Goal: Task Accomplishment & Management: Manage account settings

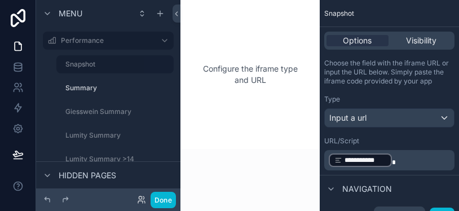
click at [160, 204] on button "Done" at bounding box center [163, 200] width 25 height 16
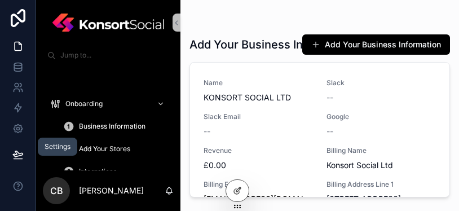
click at [20, 133] on icon at bounding box center [18, 128] width 8 height 8
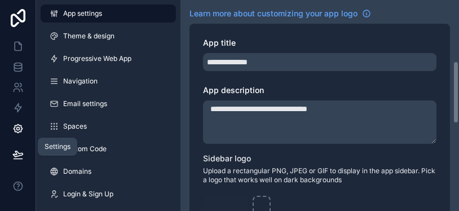
scroll to position [256, 0]
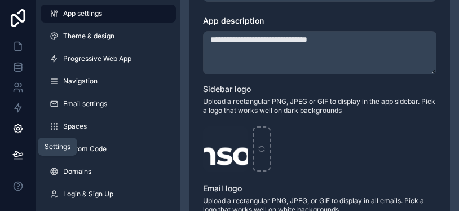
click at [128, 170] on link "Domains" at bounding box center [108, 172] width 135 height 18
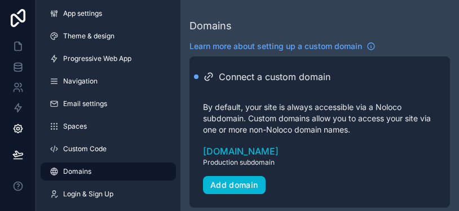
click at [239, 180] on div "Add domain" at bounding box center [235, 185] width 48 height 10
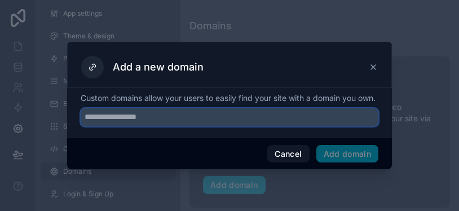
click at [265, 114] on input "text" at bounding box center [230, 117] width 298 height 18
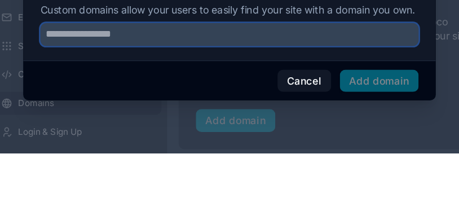
type input "*"
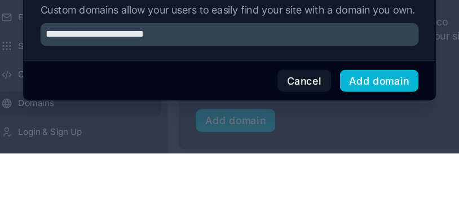
scroll to position [45, 0]
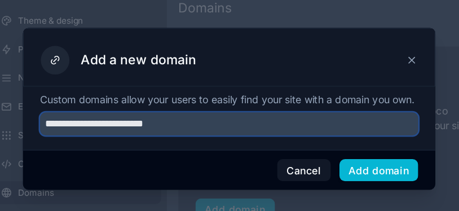
click at [310, 108] on input "**********" at bounding box center [230, 117] width 298 height 18
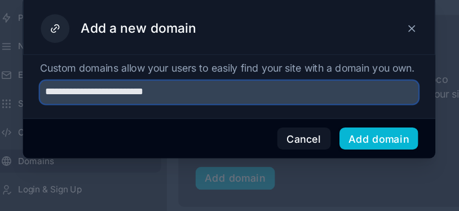
type input "**********"
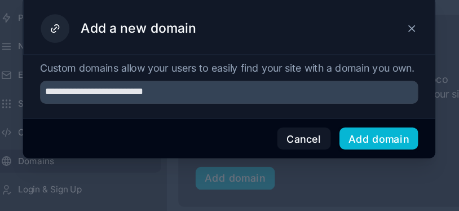
click at [317, 145] on button "Add domain" at bounding box center [348, 154] width 63 height 18
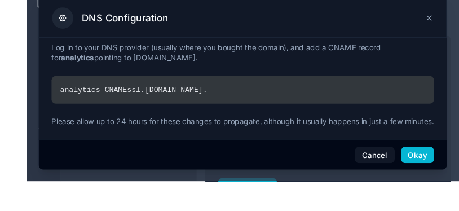
scroll to position [20, 0]
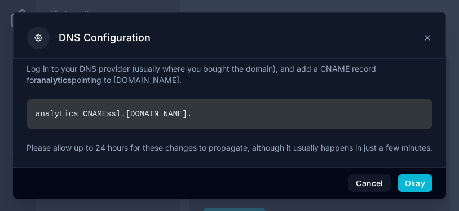
click at [46, 113] on div "analytics CNAME ssl. [DOMAIN_NAME] ." at bounding box center [230, 113] width 406 height 29
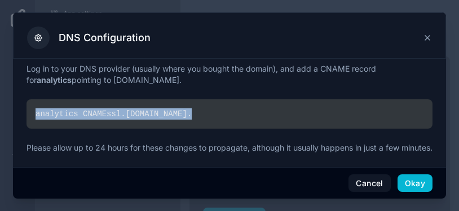
copy div "analytics CNAME ssl. [DOMAIN_NAME] ."
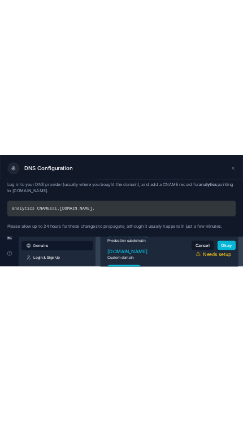
scroll to position [0, 0]
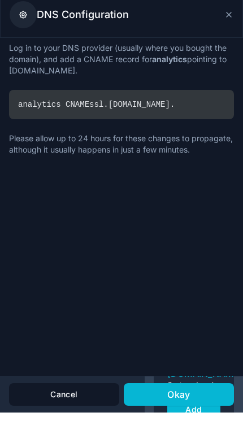
click at [200, 211] on button "Okay" at bounding box center [179, 402] width 110 height 23
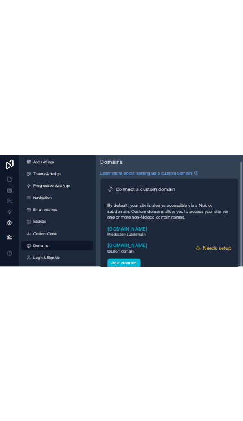
scroll to position [11, 0]
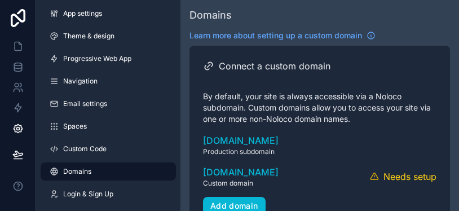
click at [0, 0] on icon "scrollable content" at bounding box center [0, 0] width 0 height 0
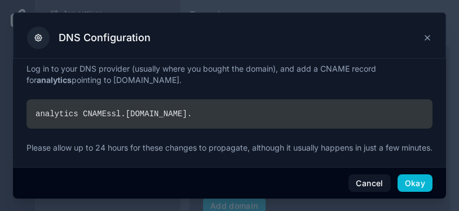
click at [437, 29] on div "DNS Configuration" at bounding box center [229, 35] width 433 height 46
